Goal: Information Seeking & Learning: Learn about a topic

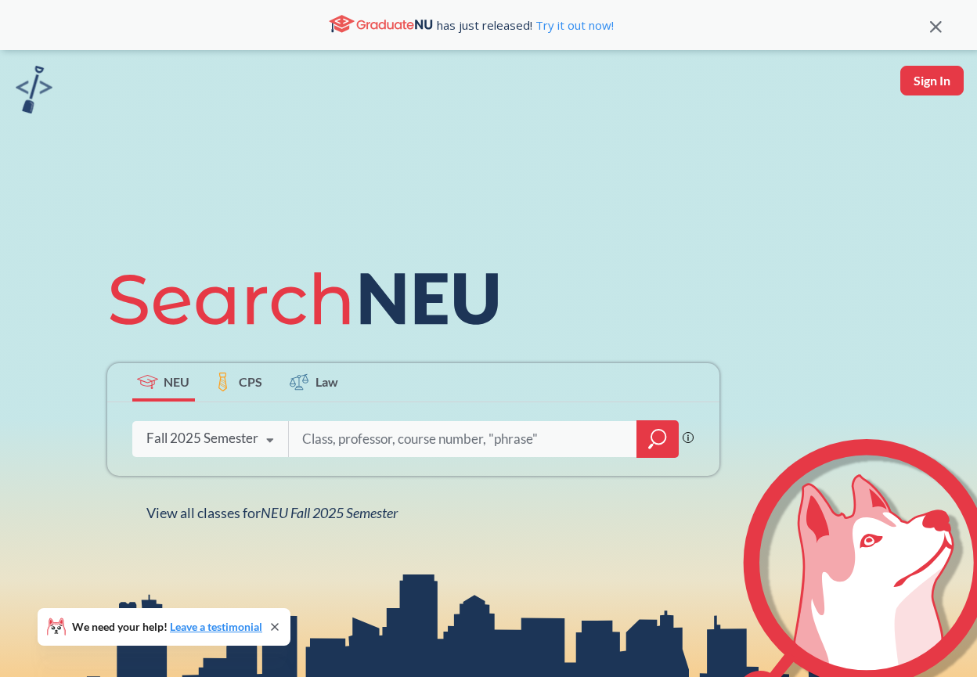
click at [664, 452] on div at bounding box center [657, 439] width 42 height 38
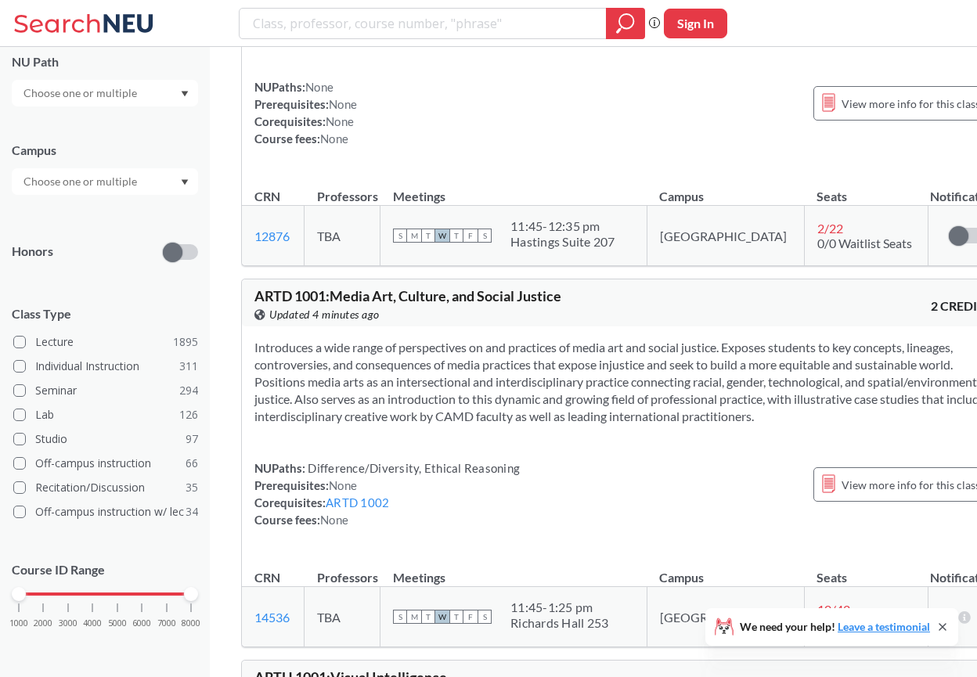
scroll to position [238, 0]
click at [84, 183] on input "text" at bounding box center [81, 180] width 131 height 19
click at [67, 224] on div "[GEOGRAPHIC_DATA] ( 2057 )" at bounding box center [105, 215] width 186 height 43
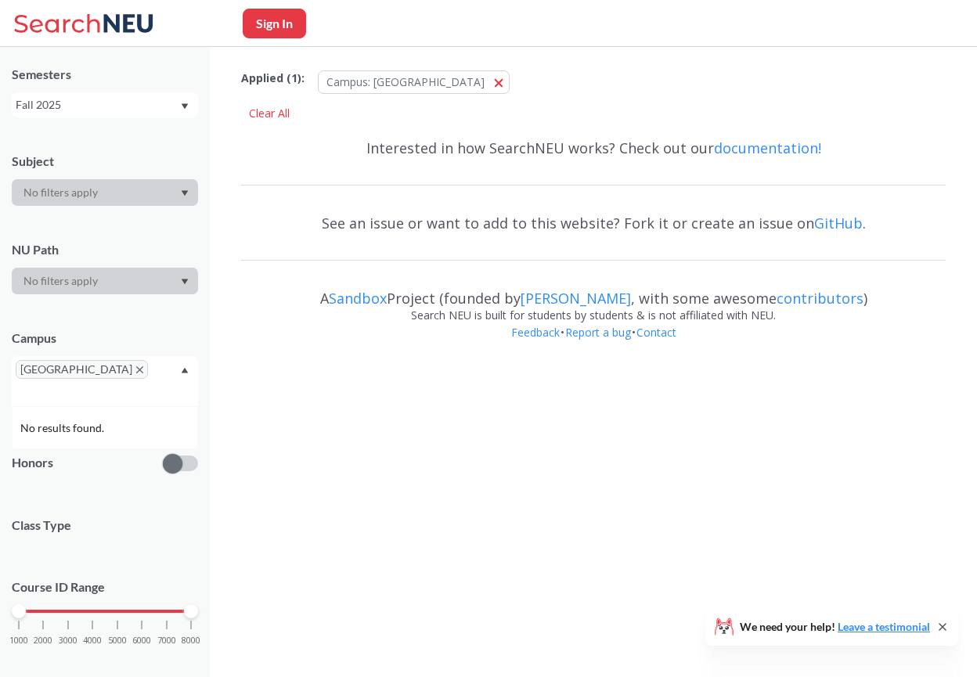
scroll to position [238, 0]
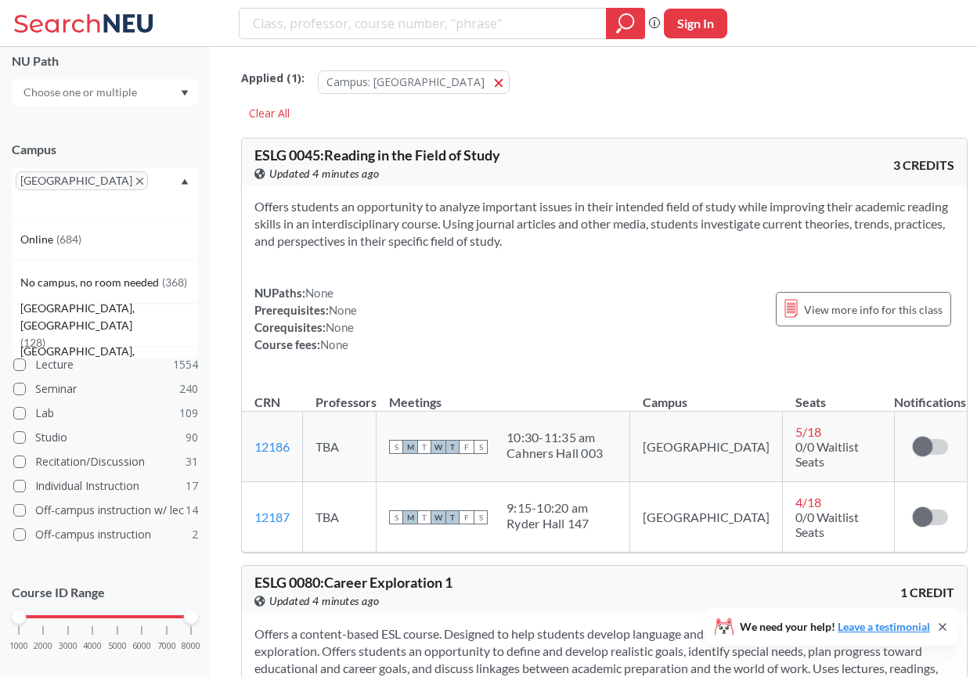
click at [92, 102] on div at bounding box center [105, 92] width 186 height 27
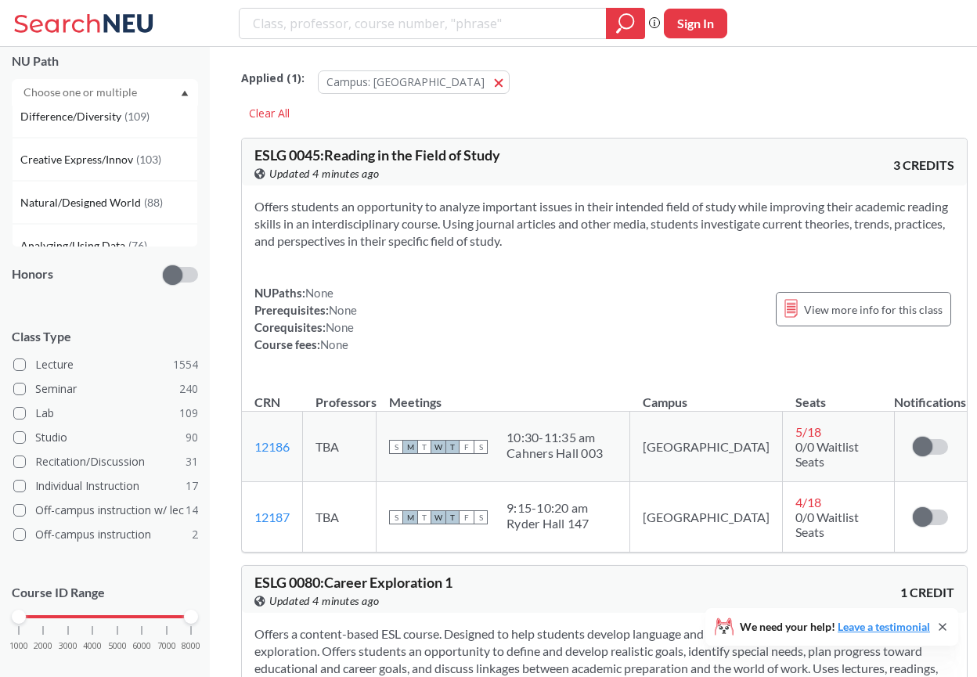
scroll to position [139, 0]
click at [170, 159] on div "Creative Express/Innov ( 103 )" at bounding box center [108, 161] width 177 height 17
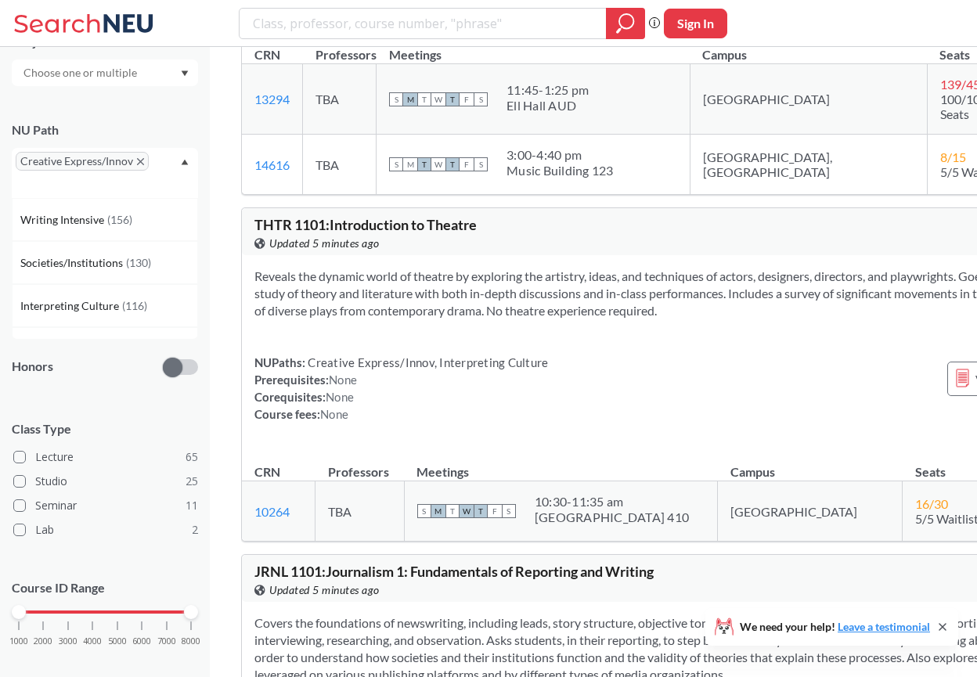
scroll to position [348, 0]
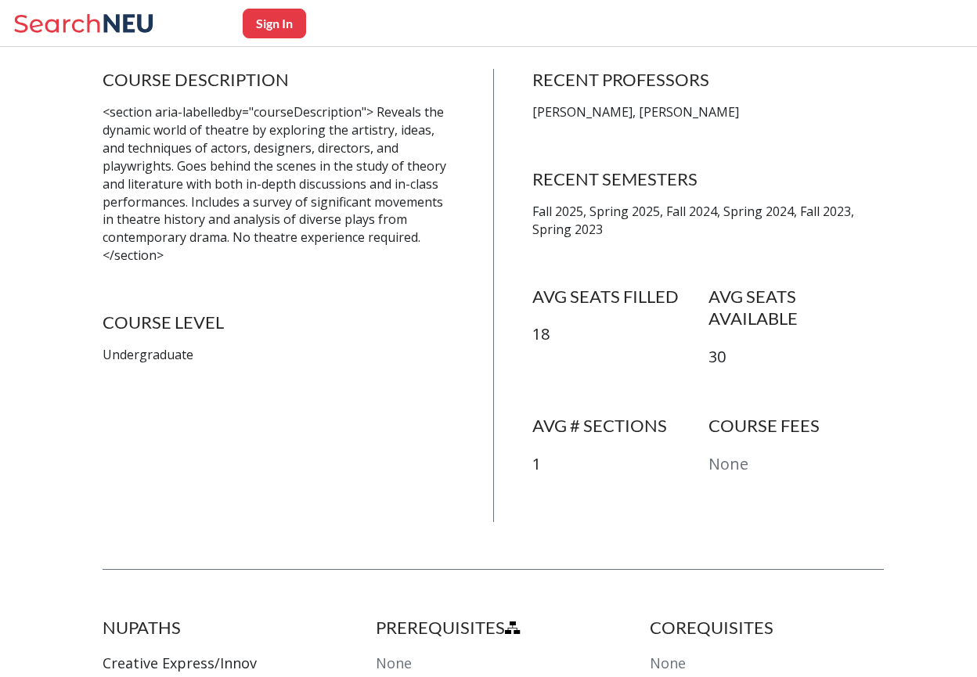
scroll to position [319, 0]
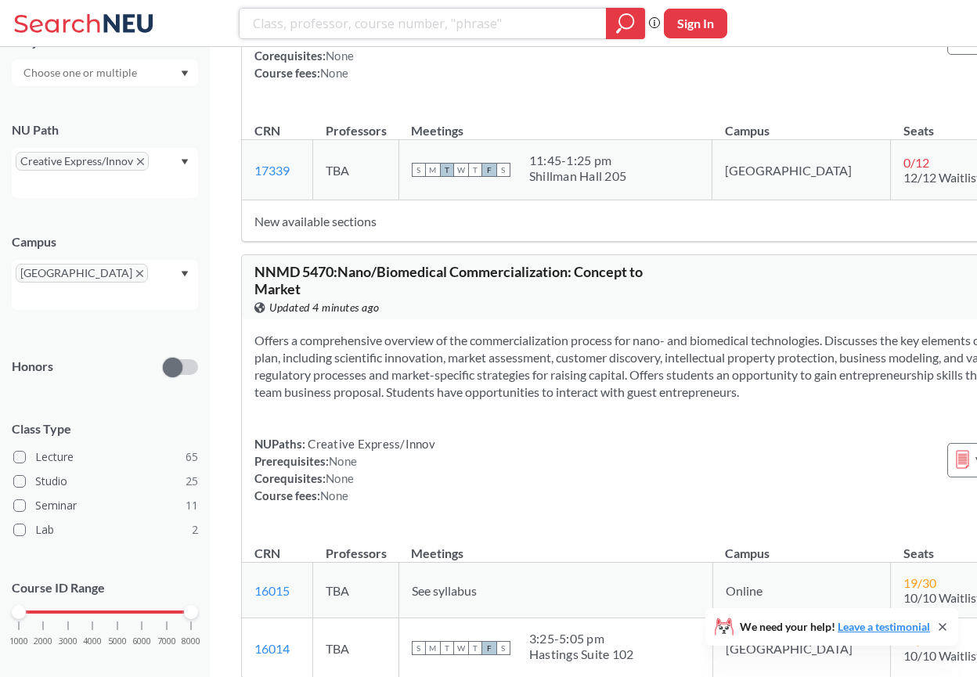
scroll to position [43149, 0]
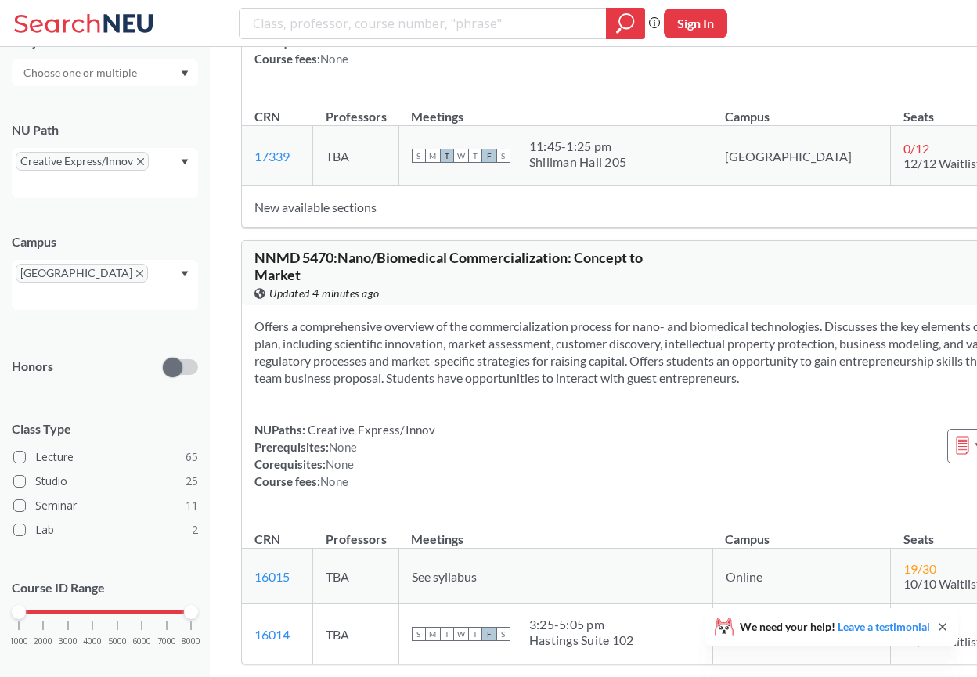
click at [138, 160] on icon "X to remove pill" at bounding box center [140, 161] width 7 height 7
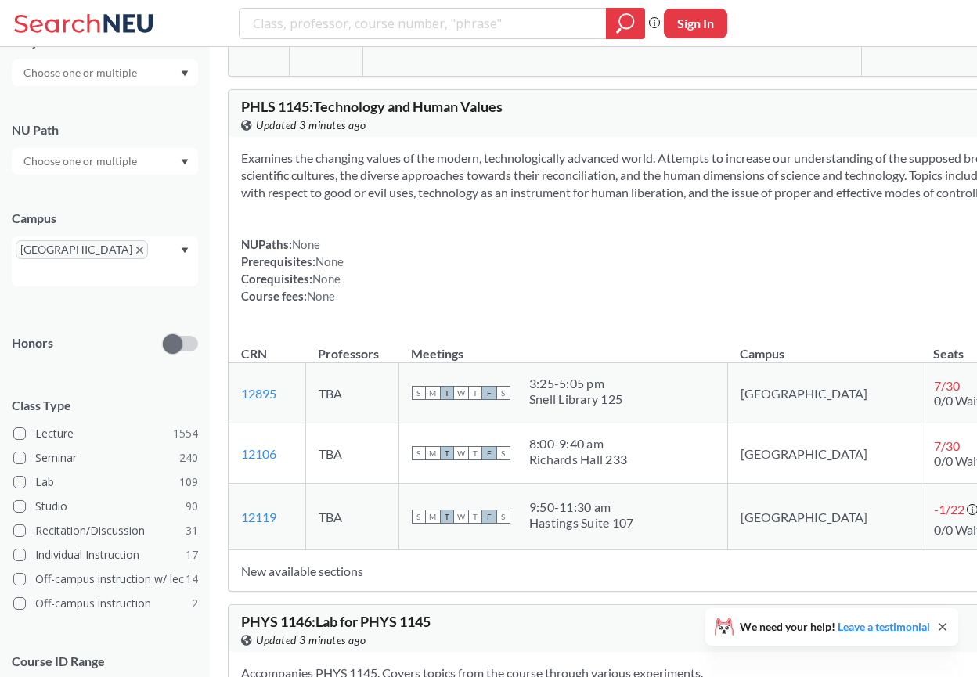
scroll to position [69996, 0]
